Goal: Find specific fact: Find specific fact

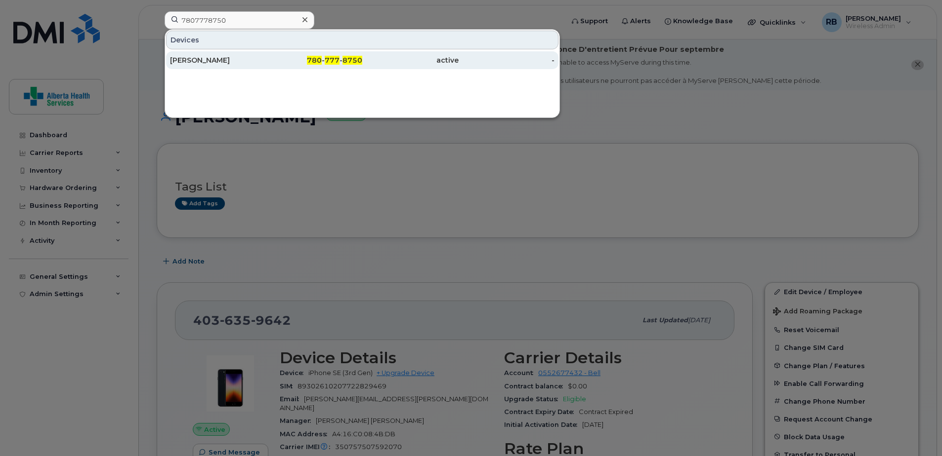
type input "7807778750"
click at [349, 65] on div "780 - 777 - 8750" at bounding box center [314, 60] width 96 height 18
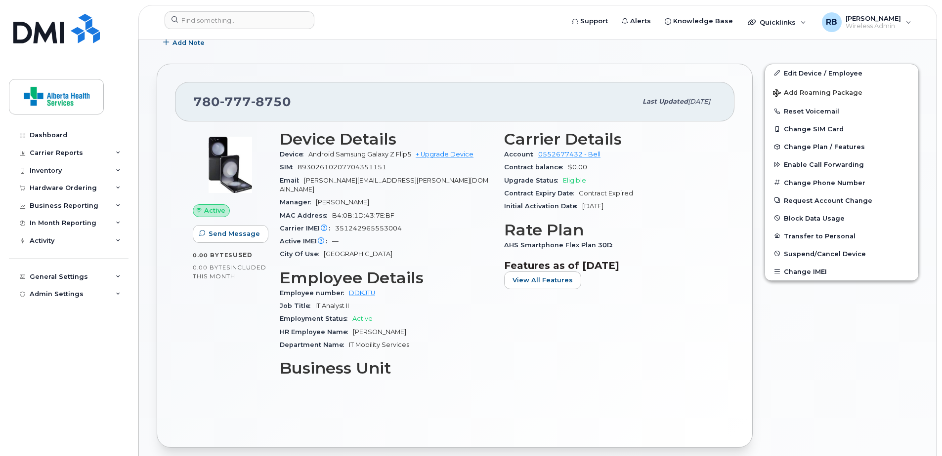
scroll to position [380, 0]
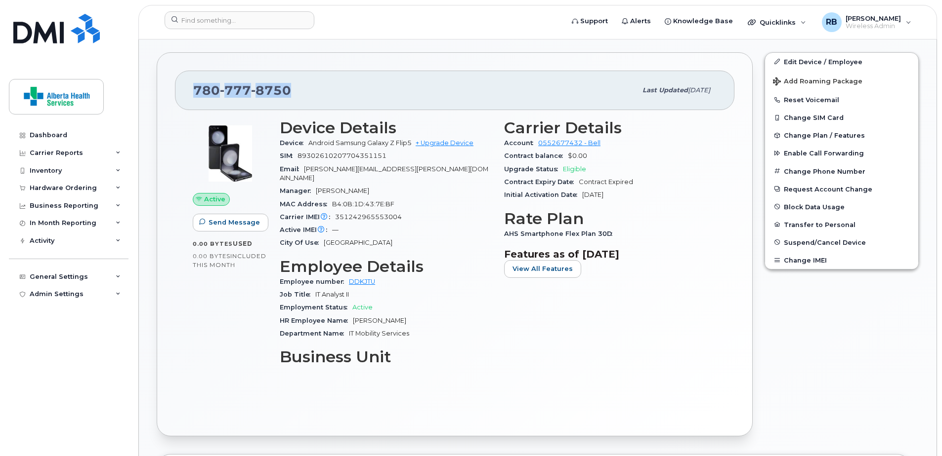
drag, startPoint x: 294, startPoint y: 92, endPoint x: 192, endPoint y: 88, distance: 102.3
click at [192, 88] on div "780 777 8750 Last updated May 28, 2025" at bounding box center [454, 91] width 559 height 40
copy span "780 777 8750"
click at [499, 22] on form at bounding box center [360, 20] width 392 height 18
